Goal: Task Accomplishment & Management: Manage account settings

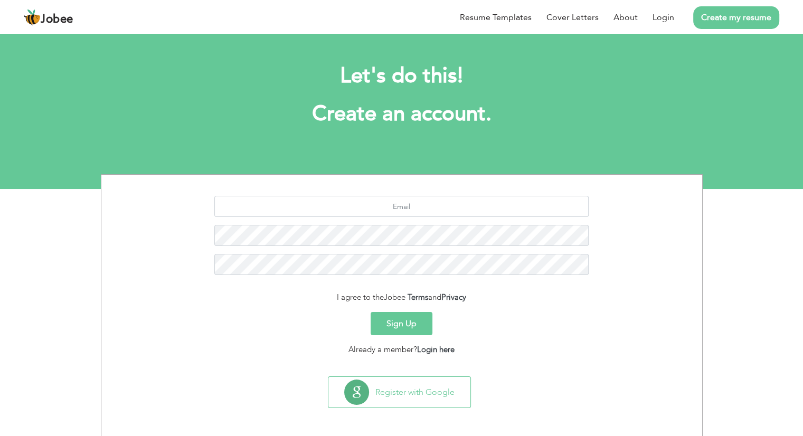
click at [403, 327] on button "Sign Up" at bounding box center [401, 323] width 62 height 23
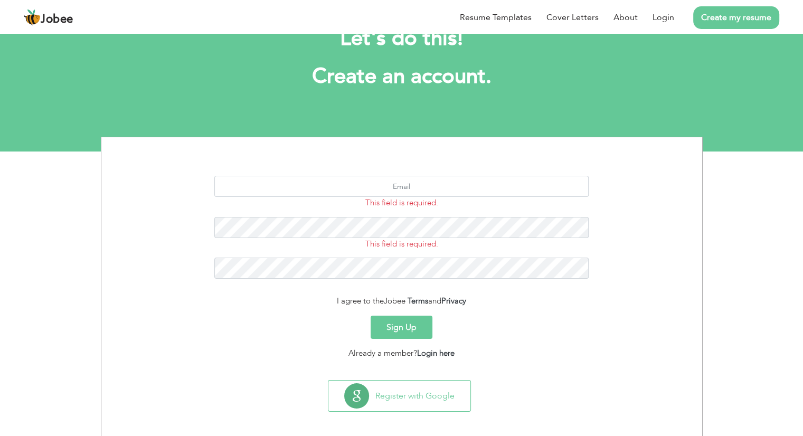
scroll to position [43, 0]
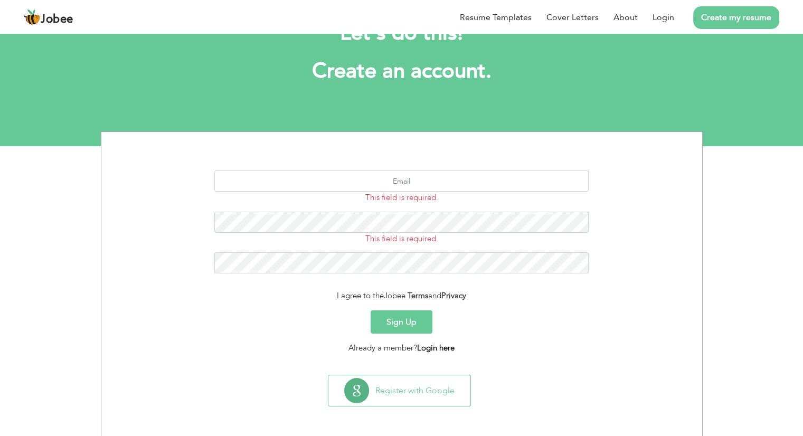
click at [422, 347] on link "Login here" at bounding box center [435, 347] width 37 height 11
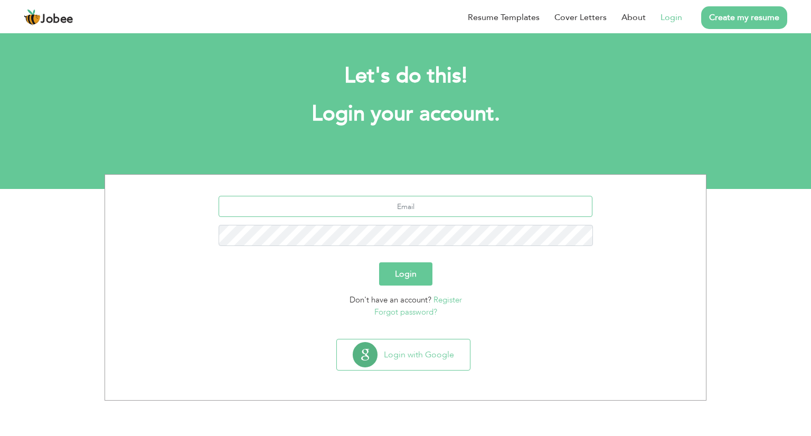
click at [412, 204] on input "text" at bounding box center [405, 206] width 374 height 21
type input "[EMAIL_ADDRESS][DOMAIN_NAME]"
click at [398, 266] on button "Login" at bounding box center [405, 273] width 53 height 23
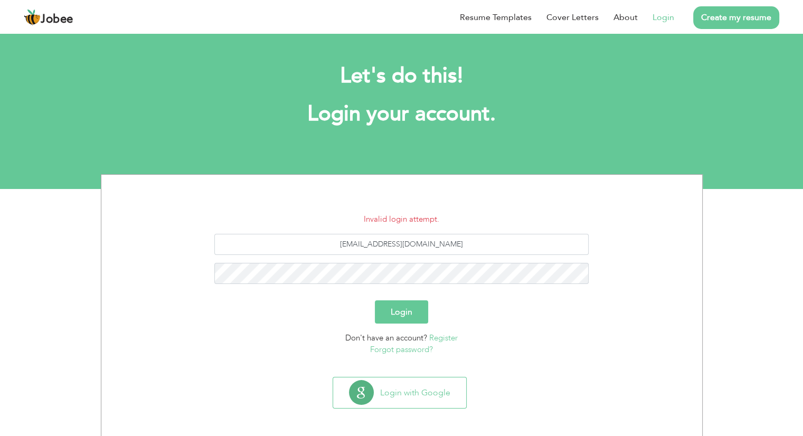
click at [396, 309] on button "Login" at bounding box center [401, 311] width 53 height 23
